Goal: Check status: Check status

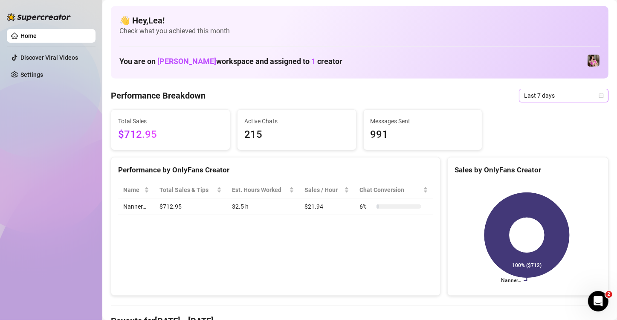
click at [598, 95] on icon "calendar" at bounding box center [600, 95] width 5 height 5
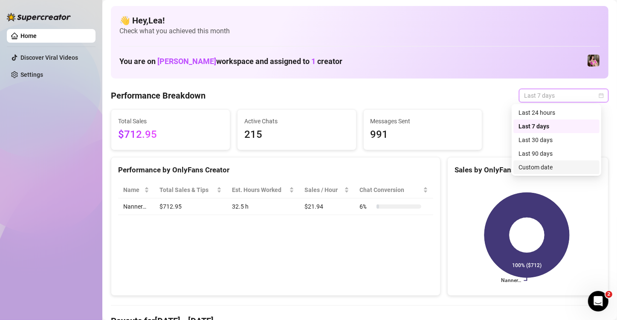
click at [547, 168] on div "Custom date" at bounding box center [556, 166] width 76 height 9
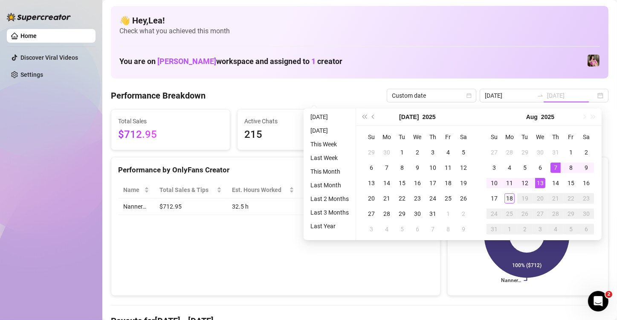
type input "[DATE]"
click at [510, 200] on div "18" at bounding box center [509, 198] width 10 height 10
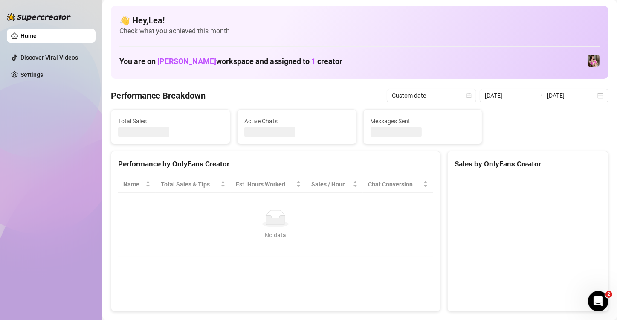
type input "[DATE]"
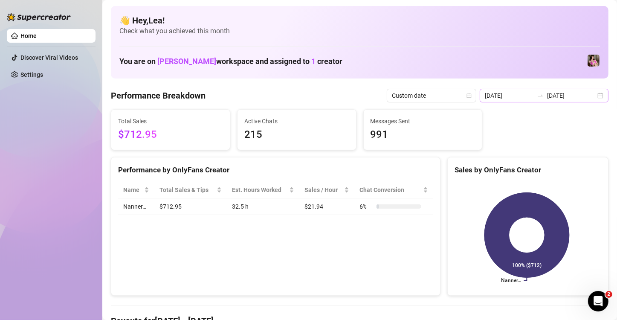
click at [594, 92] on div "[DATE] [DATE]" at bounding box center [543, 96] width 129 height 14
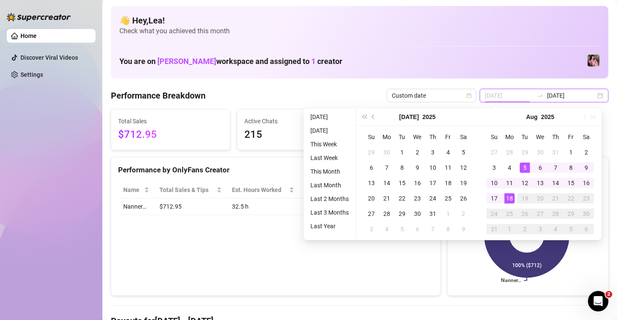
type input "[DATE]"
click at [512, 198] on div "18" at bounding box center [509, 198] width 10 height 10
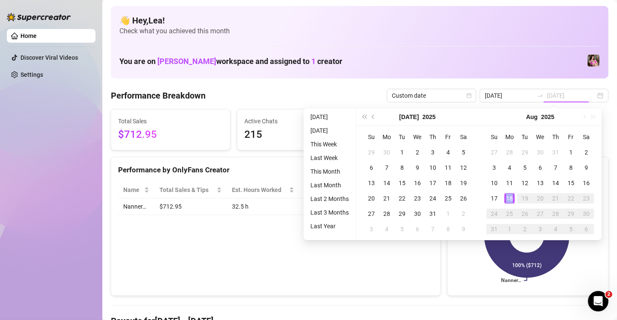
click at [512, 198] on div "18" at bounding box center [509, 198] width 10 height 10
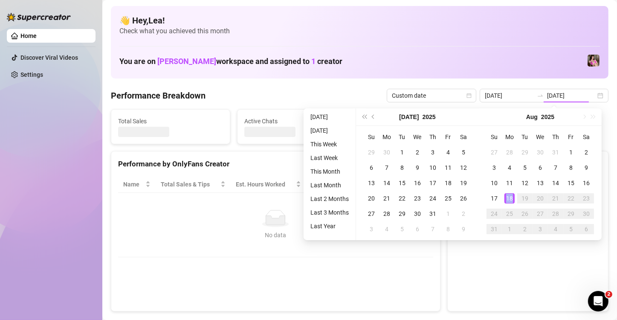
type input "[DATE]"
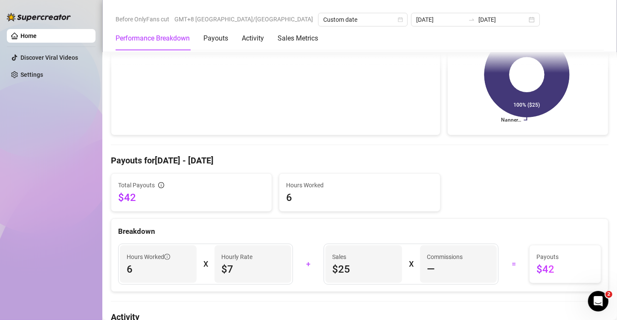
scroll to position [162, 0]
